Goal: Task Accomplishment & Management: Use online tool/utility

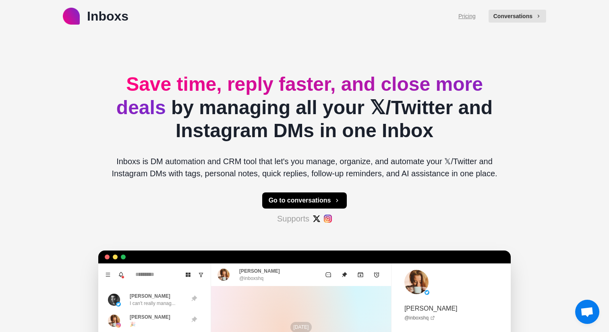
click at [468, 13] on link "Pricing" at bounding box center [467, 16] width 17 height 8
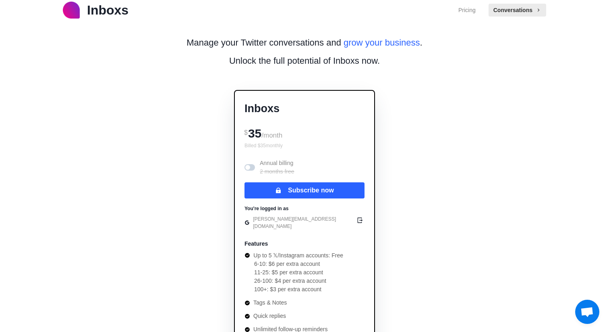
scroll to position [0, 0]
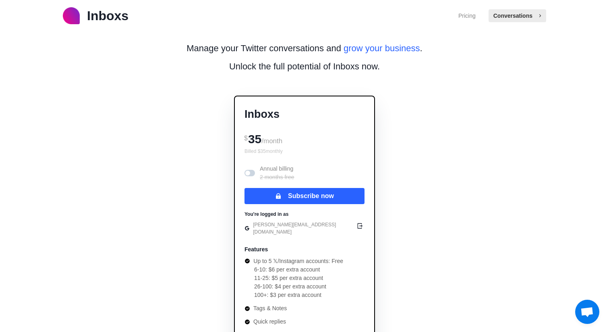
click at [508, 21] on button "Conversations" at bounding box center [518, 15] width 58 height 13
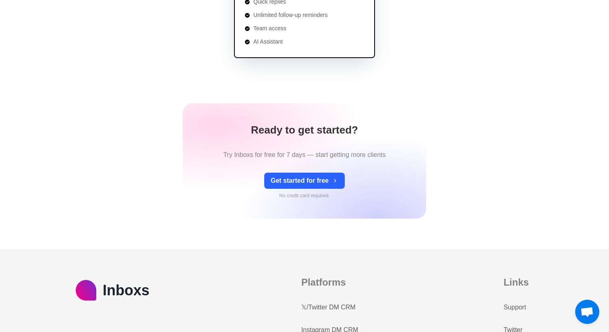
scroll to position [330, 0]
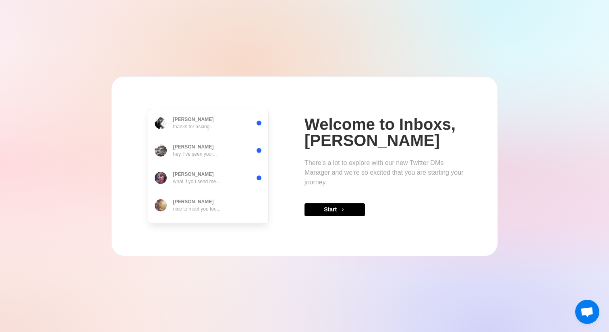
click at [322, 202] on div "Welcome to Inboxs, Matthew Metros There's a lot to explore with our new Twitter…" at bounding box center [385, 166] width 161 height 100
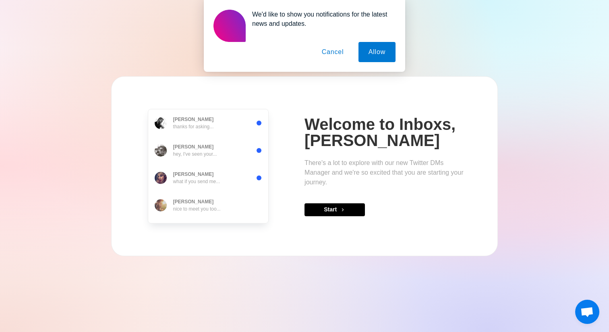
drag, startPoint x: 371, startPoint y: 51, endPoint x: 326, endPoint y: 54, distance: 44.9
click at [326, 56] on div "Allow Cancel" at bounding box center [305, 52] width 182 height 20
click at [326, 54] on button "Cancel" at bounding box center [333, 52] width 42 height 20
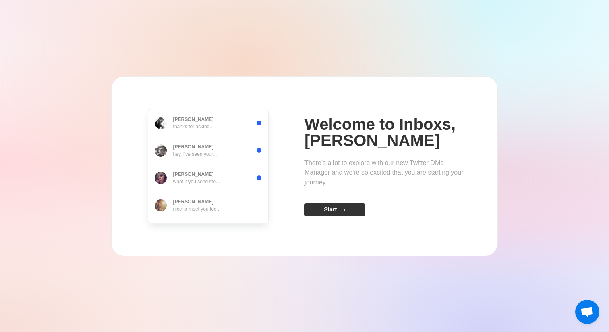
click at [332, 214] on button "Start" at bounding box center [335, 209] width 60 height 13
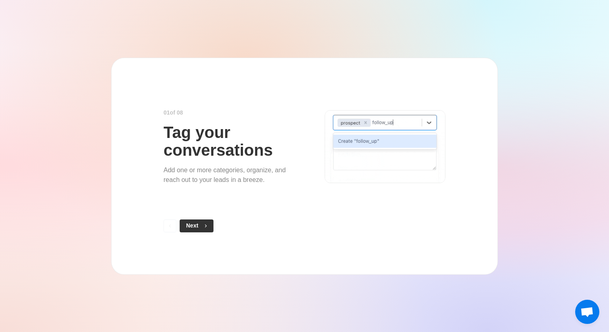
click at [200, 228] on button "Next" at bounding box center [197, 225] width 34 height 13
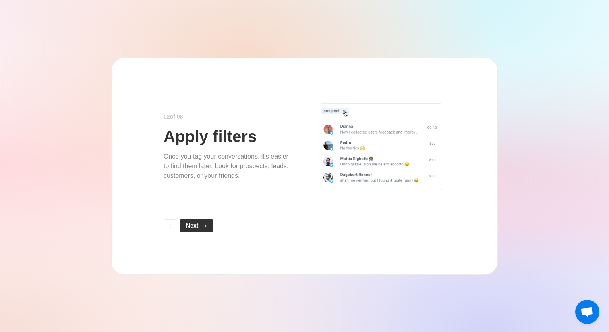
click at [199, 224] on button "Next" at bounding box center [197, 225] width 34 height 13
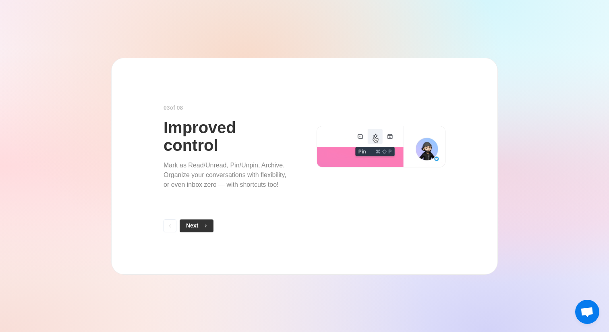
click at [199, 224] on button "Next" at bounding box center [197, 225] width 34 height 13
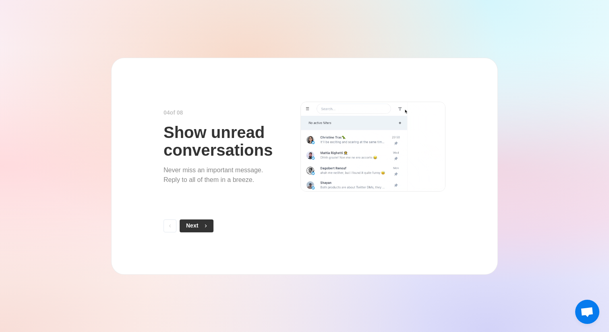
click at [199, 227] on button "Next" at bounding box center [197, 225] width 34 height 13
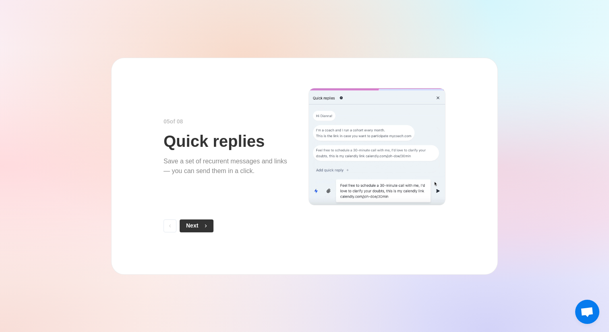
click at [199, 227] on button "Next" at bounding box center [197, 225] width 34 height 13
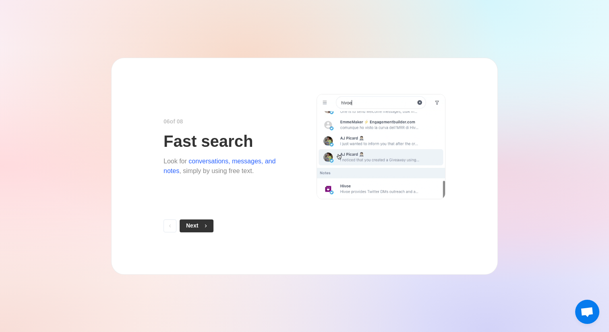
click at [198, 230] on button "Next" at bounding box center [197, 225] width 34 height 13
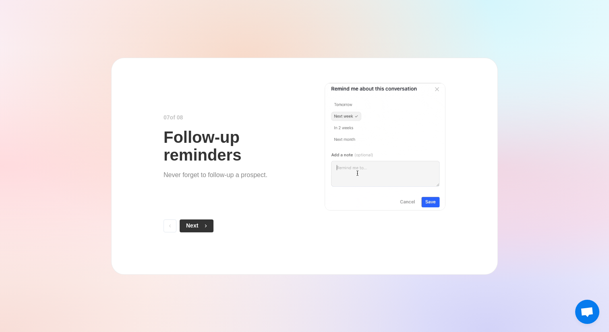
click at [198, 227] on button "Next" at bounding box center [197, 225] width 34 height 13
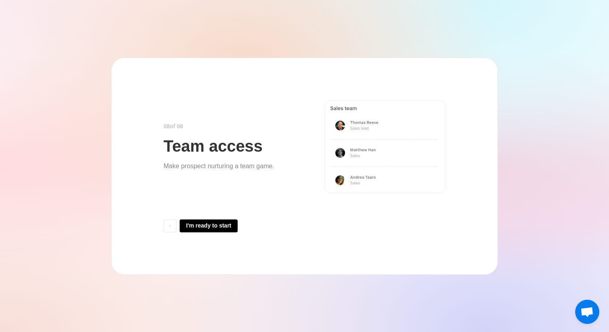
click at [198, 227] on button "I'm ready to start" at bounding box center [209, 225] width 58 height 13
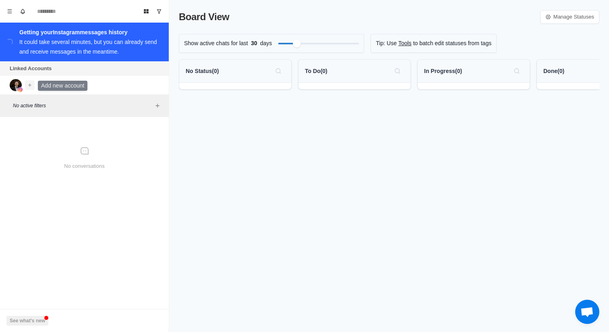
click at [29, 86] on icon "Add account" at bounding box center [30, 85] width 6 height 6
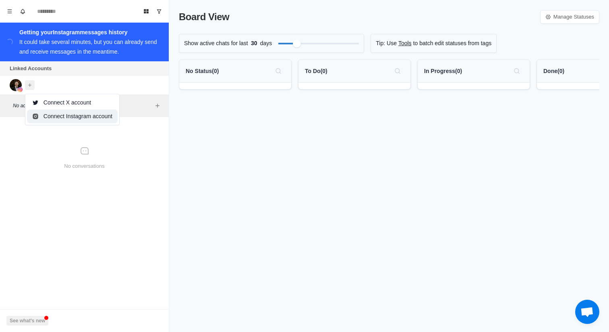
click at [56, 115] on button "Connect Instagram account" at bounding box center [72, 116] width 91 height 14
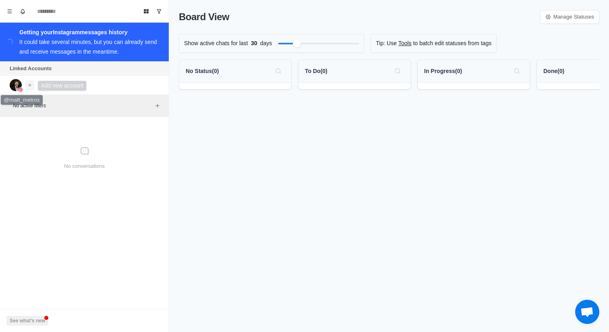
click at [31, 86] on icon "Add account" at bounding box center [30, 85] width 6 height 6
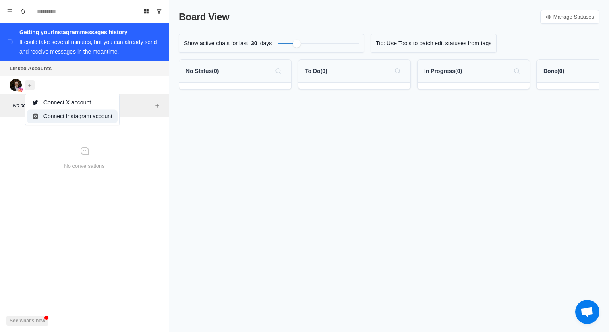
click at [51, 119] on button "Connect Instagram account" at bounding box center [72, 116] width 91 height 14
